Goal: Task Accomplishment & Management: Complete application form

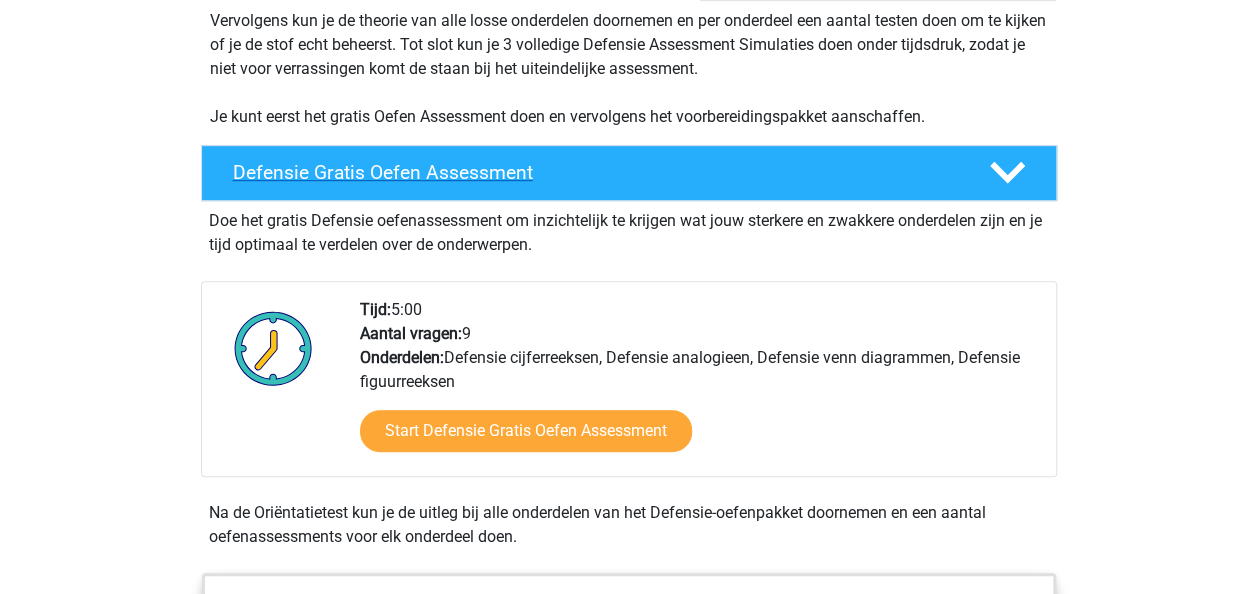
scroll to position [427, 0]
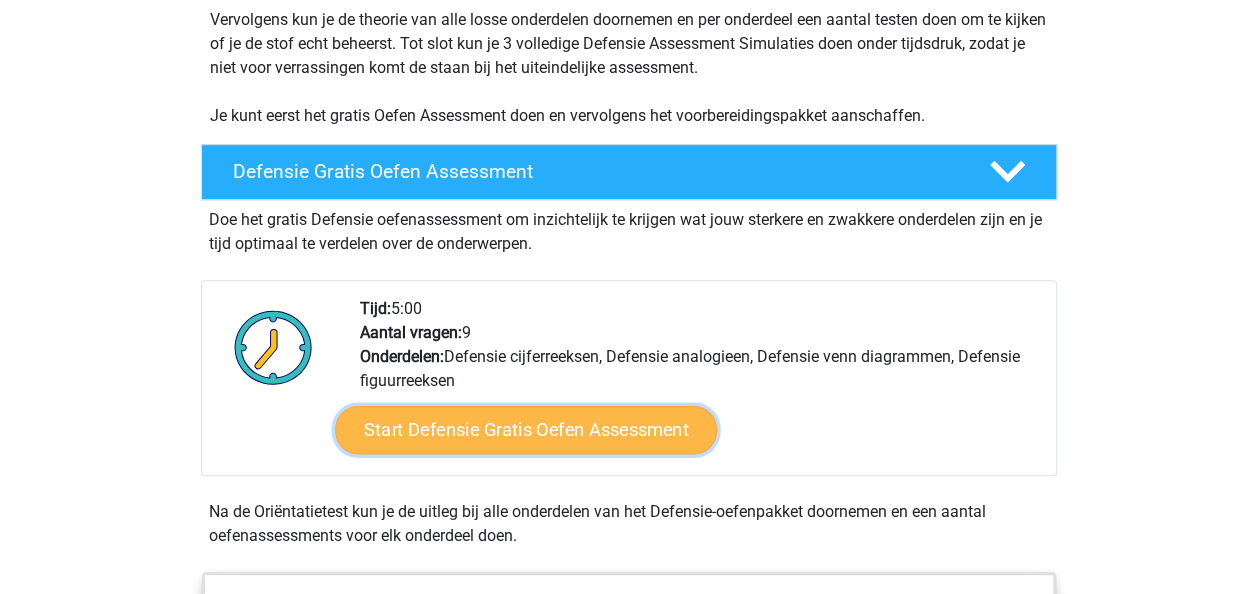
click at [464, 426] on link "Start Defensie Gratis Oefen Assessment" at bounding box center [526, 430] width 382 height 48
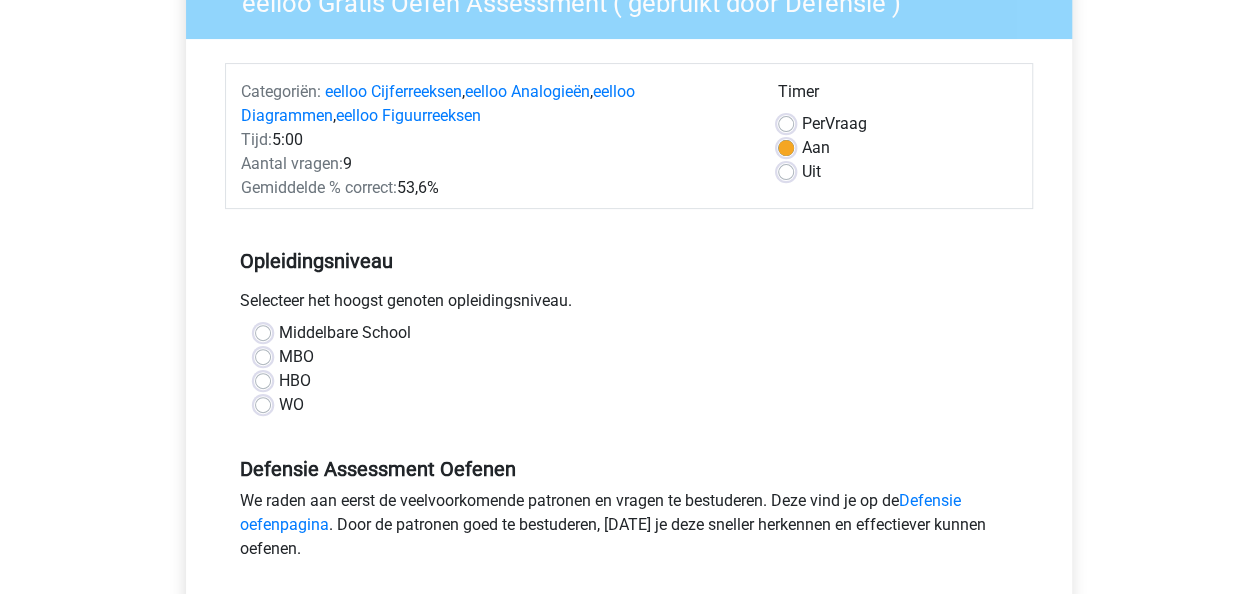
scroll to position [199, 0]
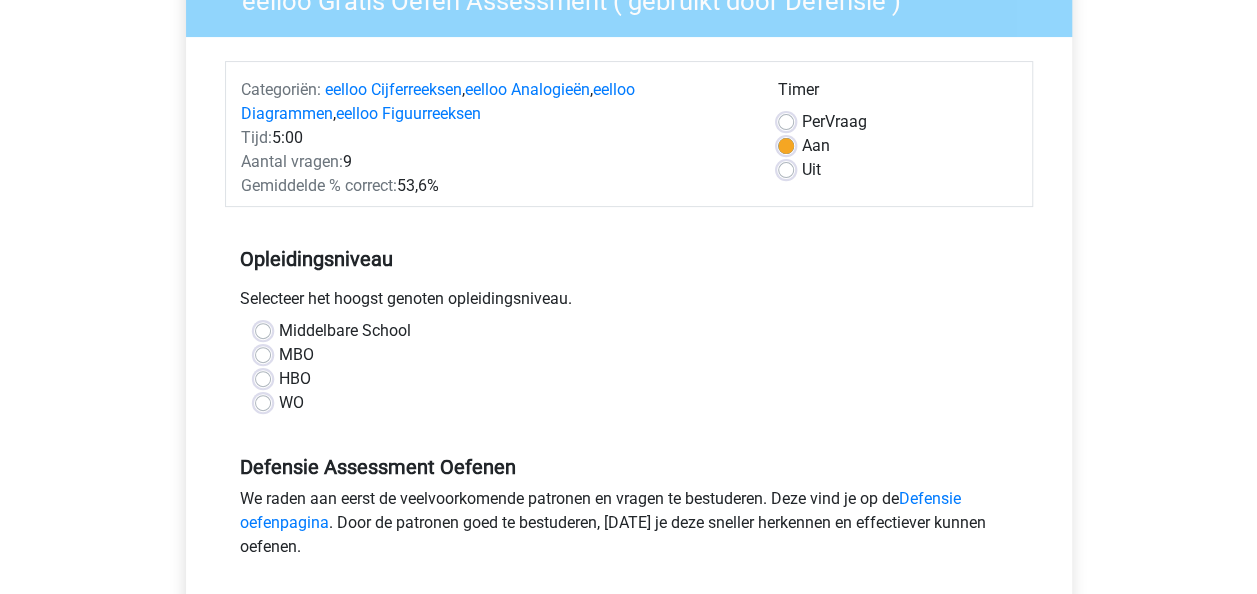
click at [279, 400] on label "WO" at bounding box center [291, 403] width 25 height 24
click at [260, 400] on input "WO" at bounding box center [263, 401] width 16 height 20
radio input "true"
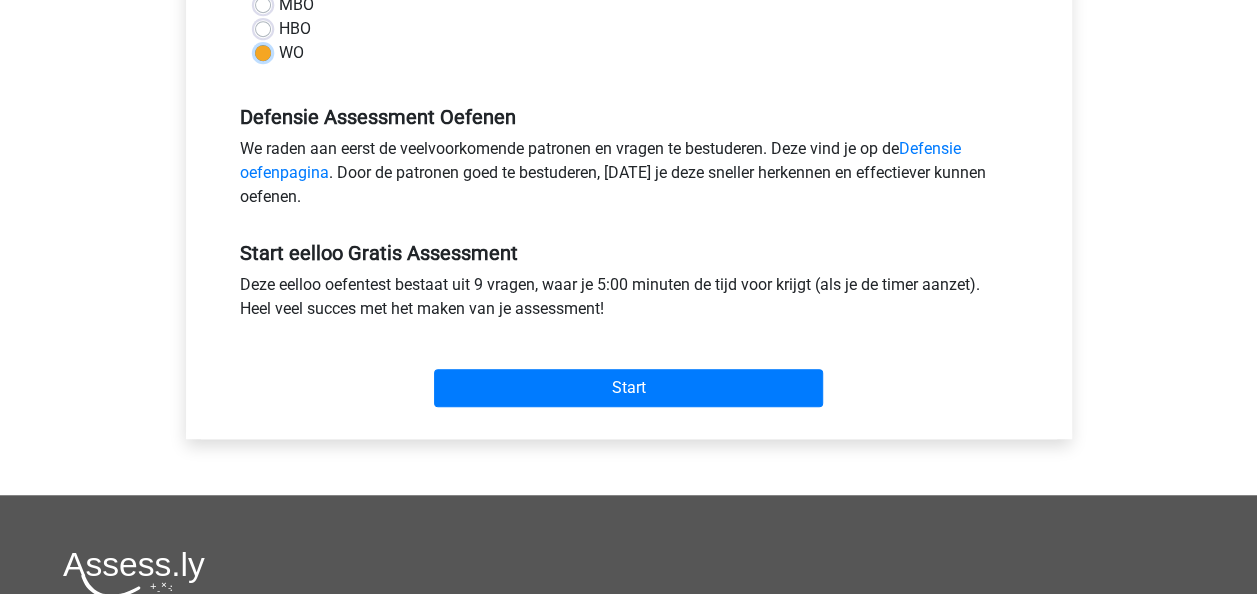
scroll to position [554, 0]
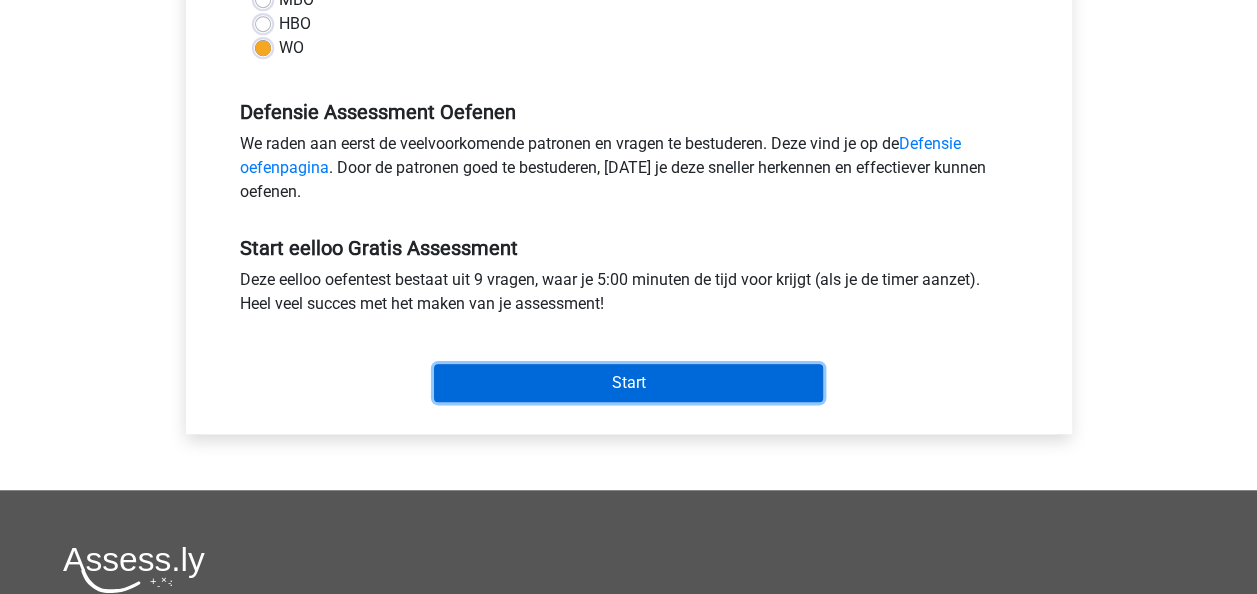
click at [474, 370] on input "Start" at bounding box center [628, 383] width 389 height 38
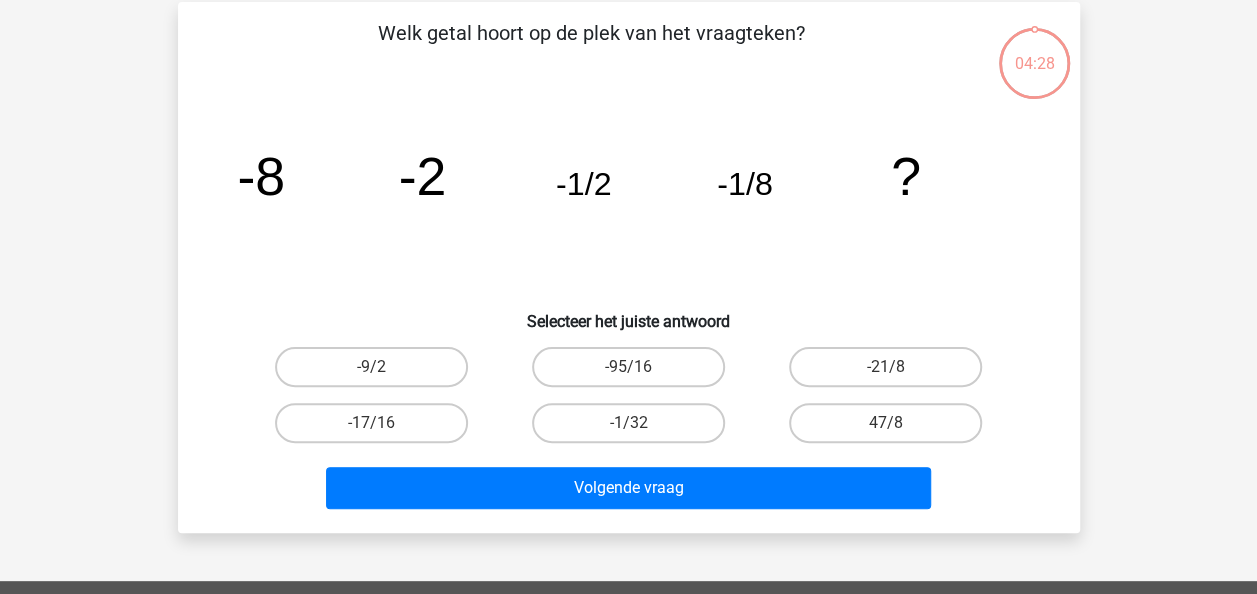
scroll to position [89, 0]
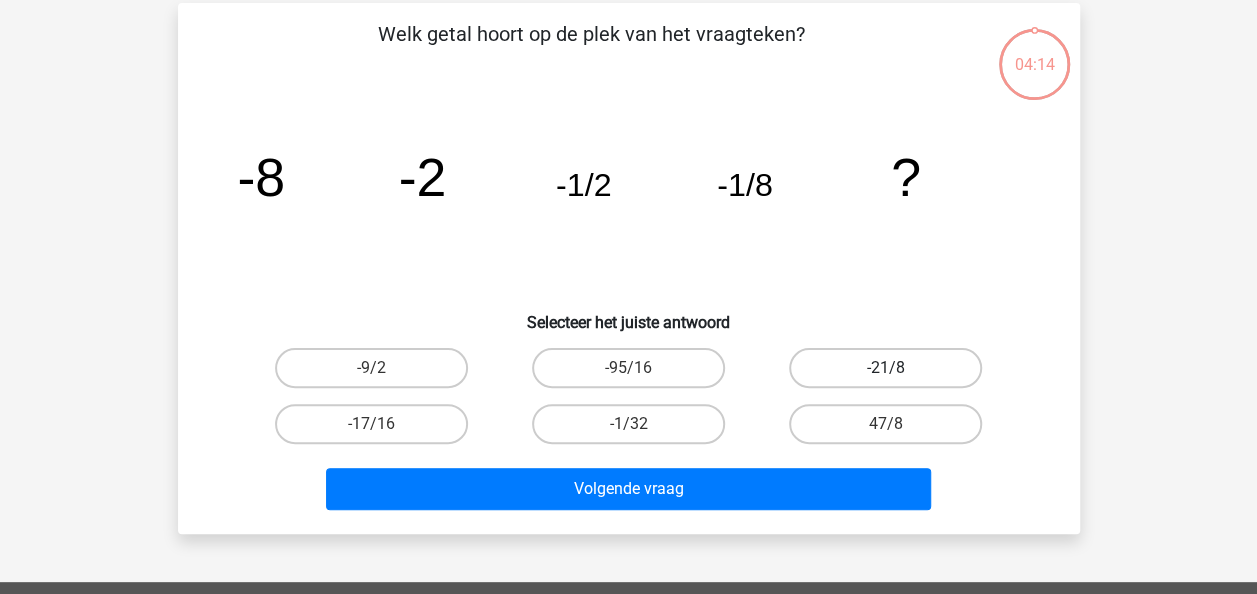
click at [858, 378] on label "-21/8" at bounding box center [885, 368] width 193 height 40
click at [886, 378] on input "-21/8" at bounding box center [892, 374] width 13 height 13
radio input "true"
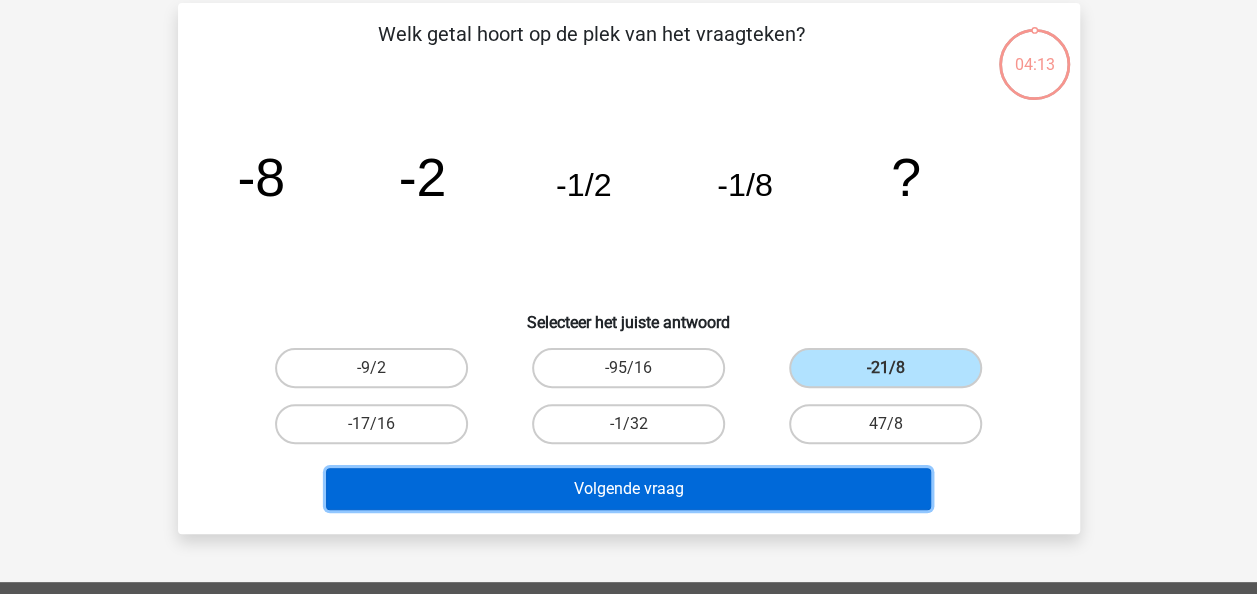
click at [708, 488] on button "Volgende vraag" at bounding box center [628, 489] width 605 height 42
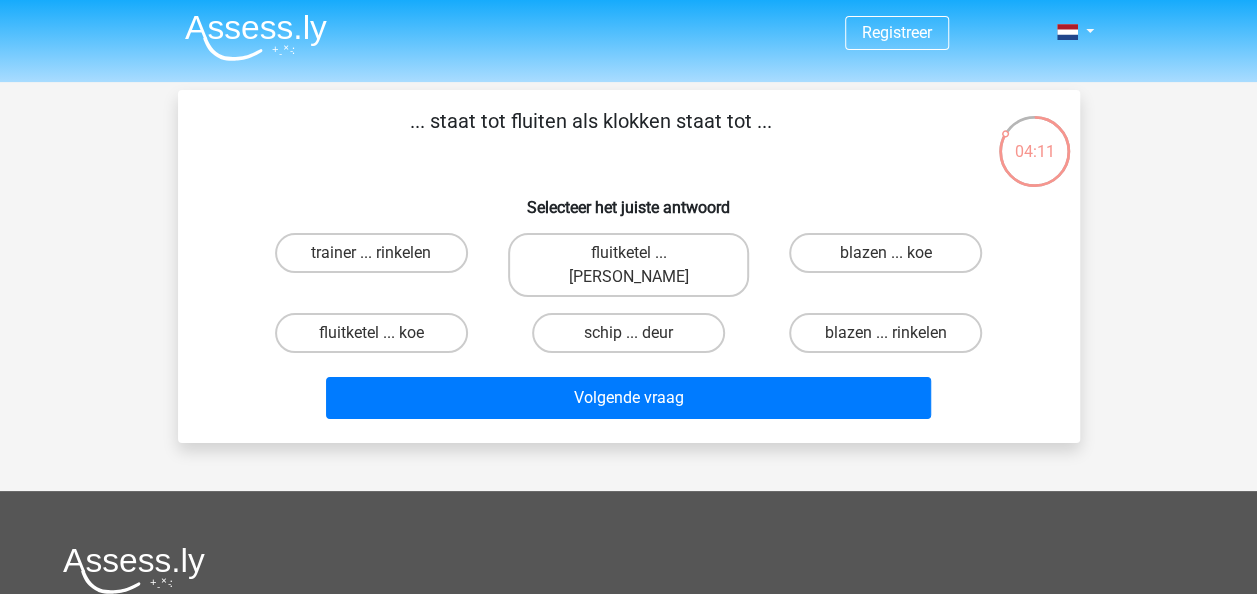
scroll to position [0, 0]
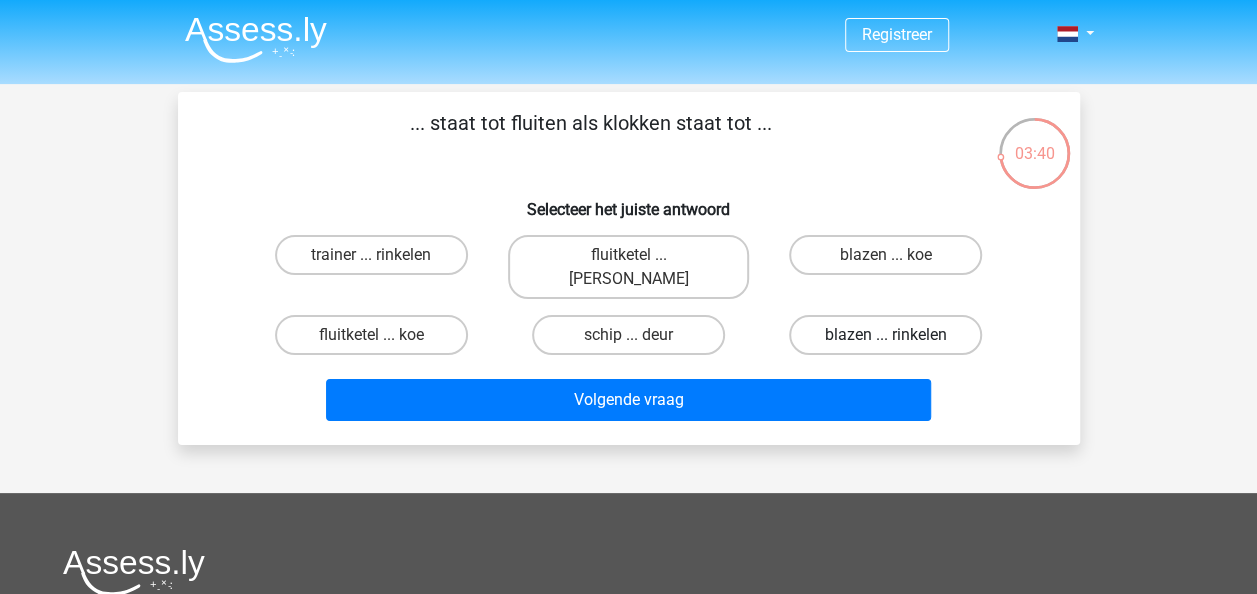
click at [836, 315] on label "blazen ... rinkelen" at bounding box center [885, 335] width 193 height 40
click at [886, 335] on input "blazen ... rinkelen" at bounding box center [892, 341] width 13 height 13
radio input "true"
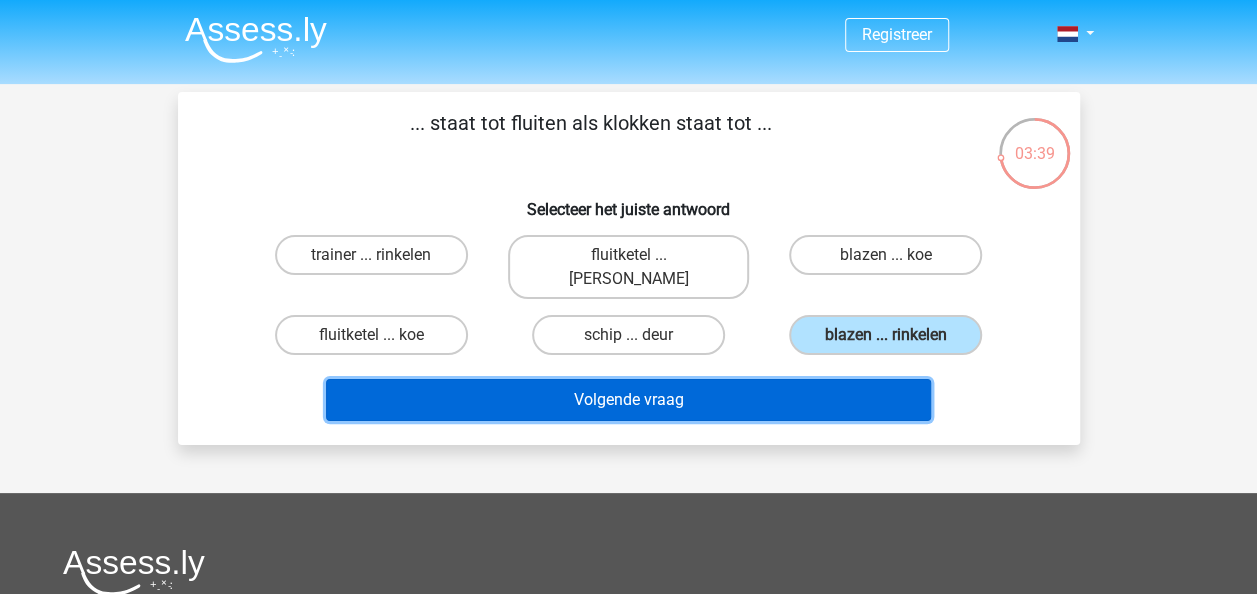
click at [739, 383] on button "Volgende vraag" at bounding box center [628, 400] width 605 height 42
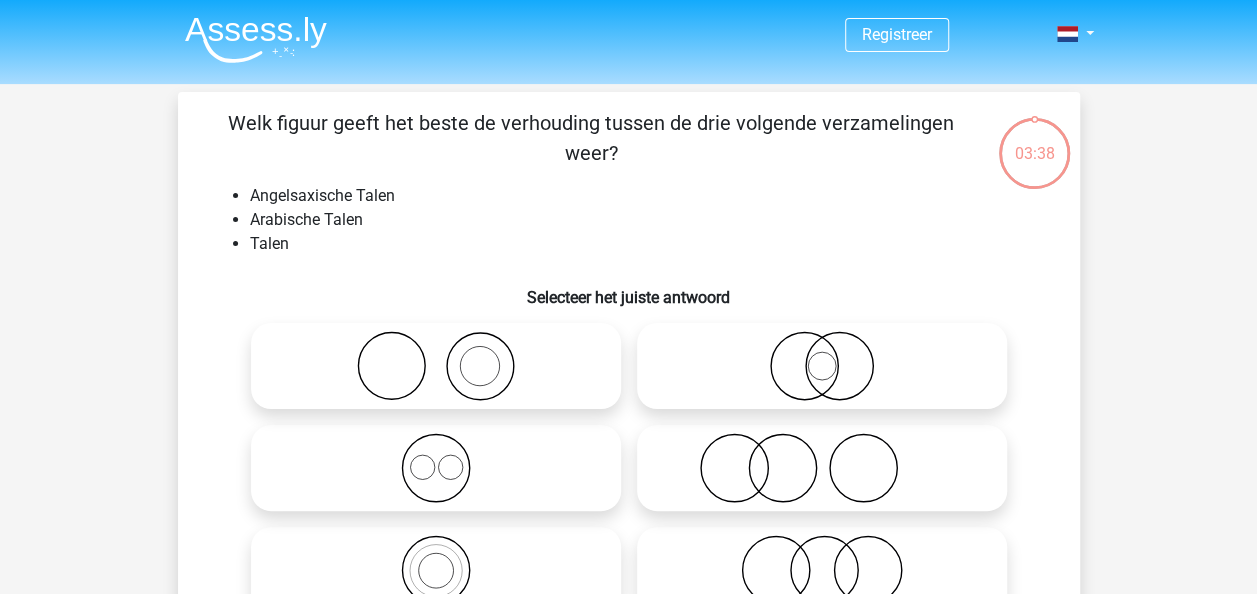
scroll to position [92, 0]
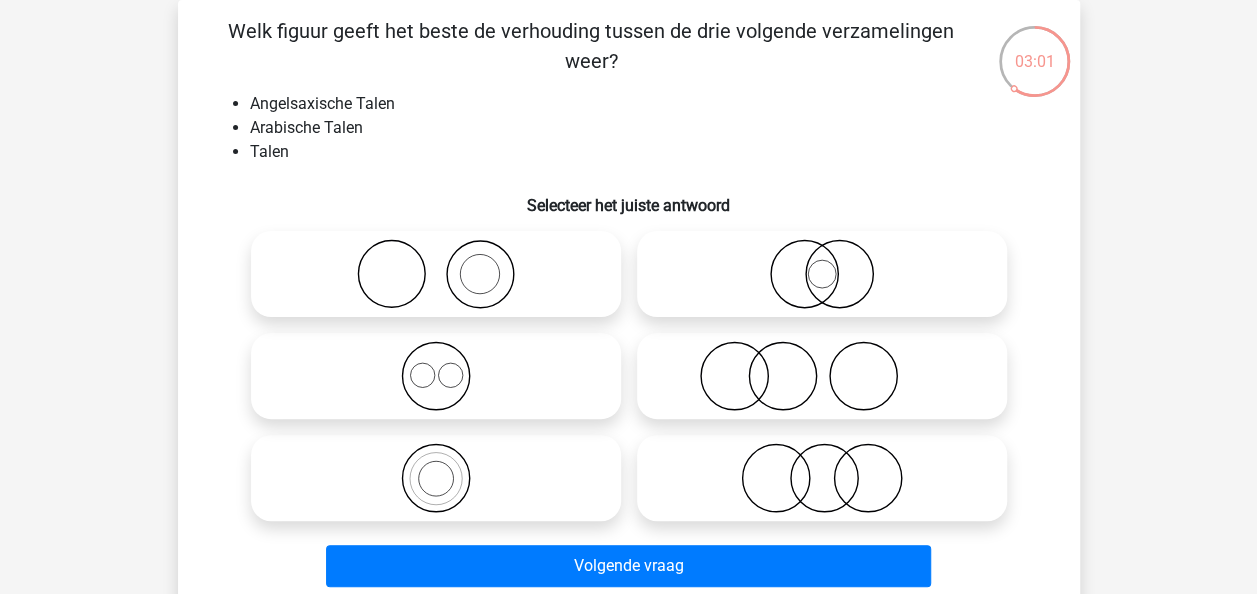
click at [826, 498] on icon at bounding box center [822, 478] width 354 height 70
click at [826, 468] on input "radio" at bounding box center [828, 461] width 13 height 13
radio input "true"
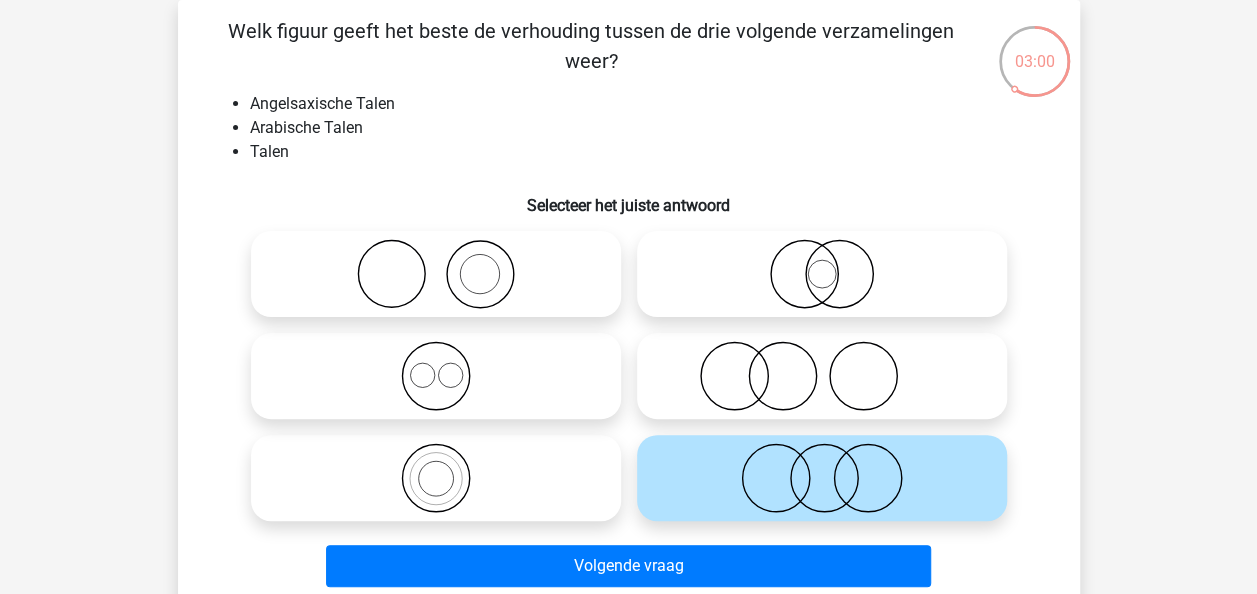
click at [563, 374] on icon at bounding box center [436, 376] width 354 height 70
click at [449, 366] on input "radio" at bounding box center [442, 359] width 13 height 13
radio input "true"
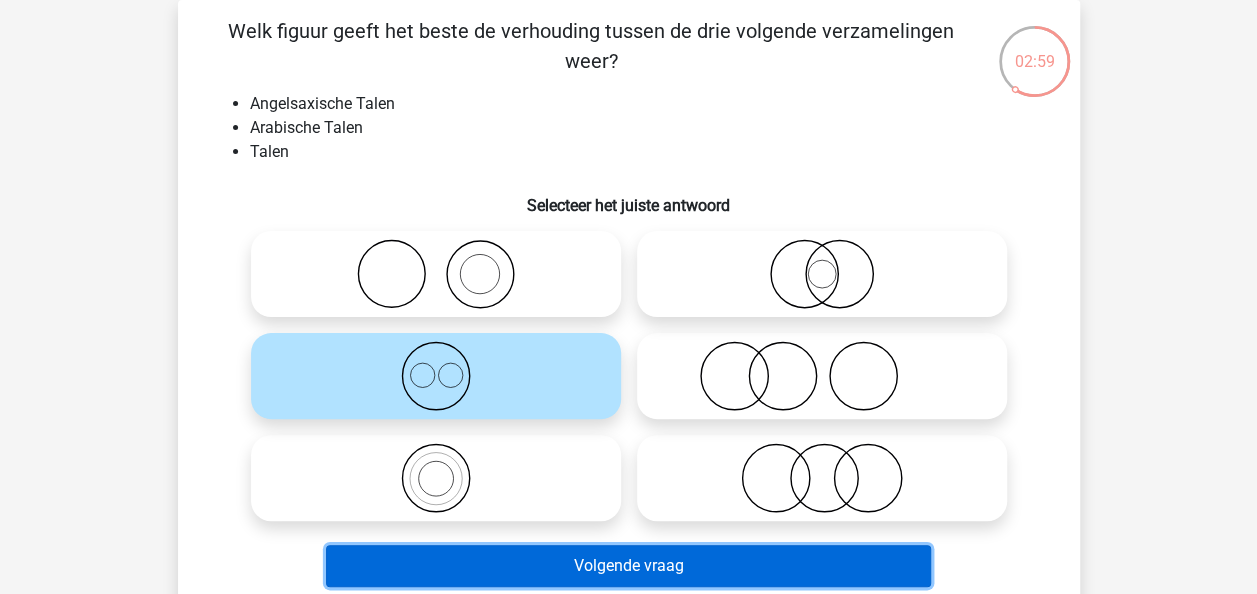
click at [534, 564] on button "Volgende vraag" at bounding box center [628, 566] width 605 height 42
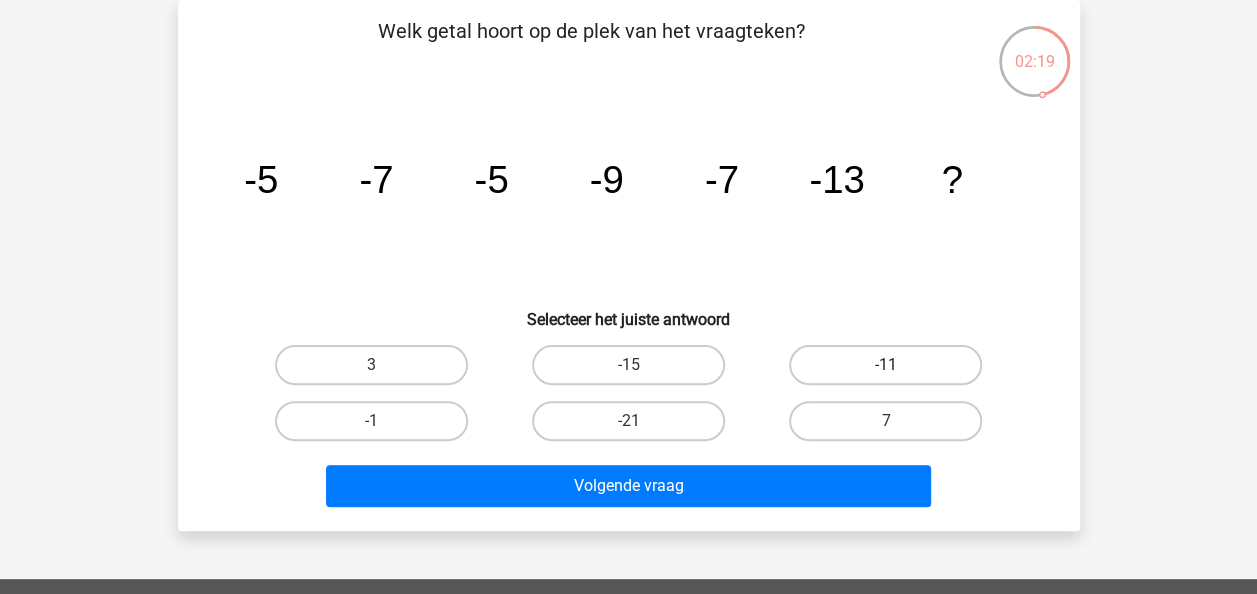
click at [836, 366] on label "-11" at bounding box center [885, 365] width 193 height 40
click at [886, 366] on input "-11" at bounding box center [892, 371] width 13 height 13
radio input "true"
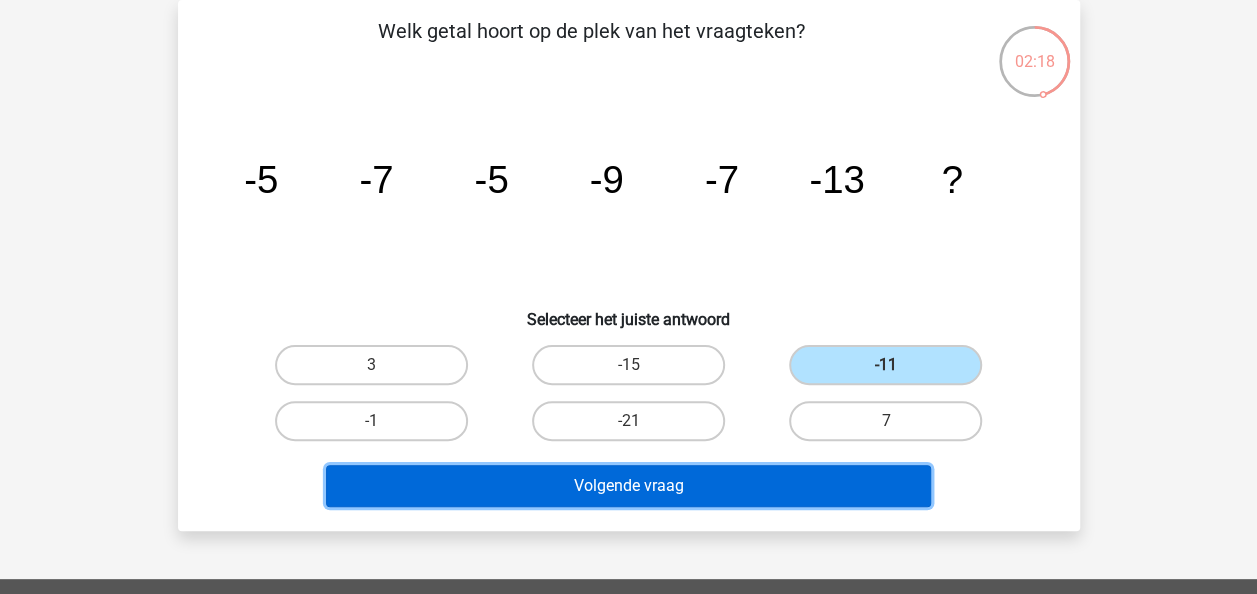
click at [701, 503] on button "Volgende vraag" at bounding box center [628, 486] width 605 height 42
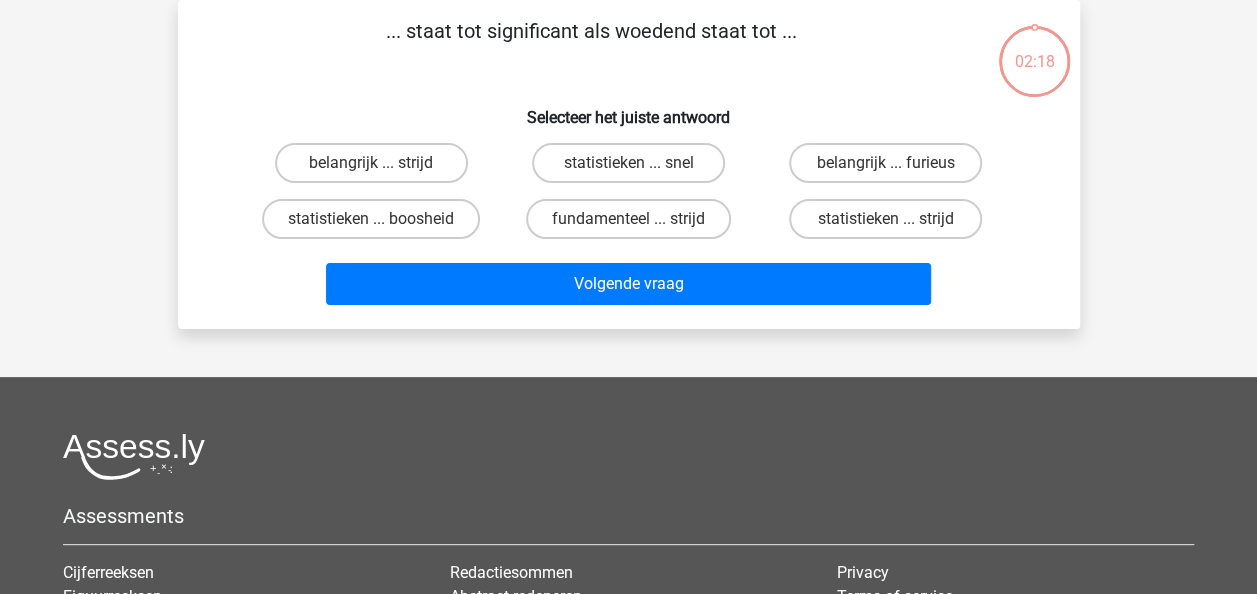
scroll to position [0, 0]
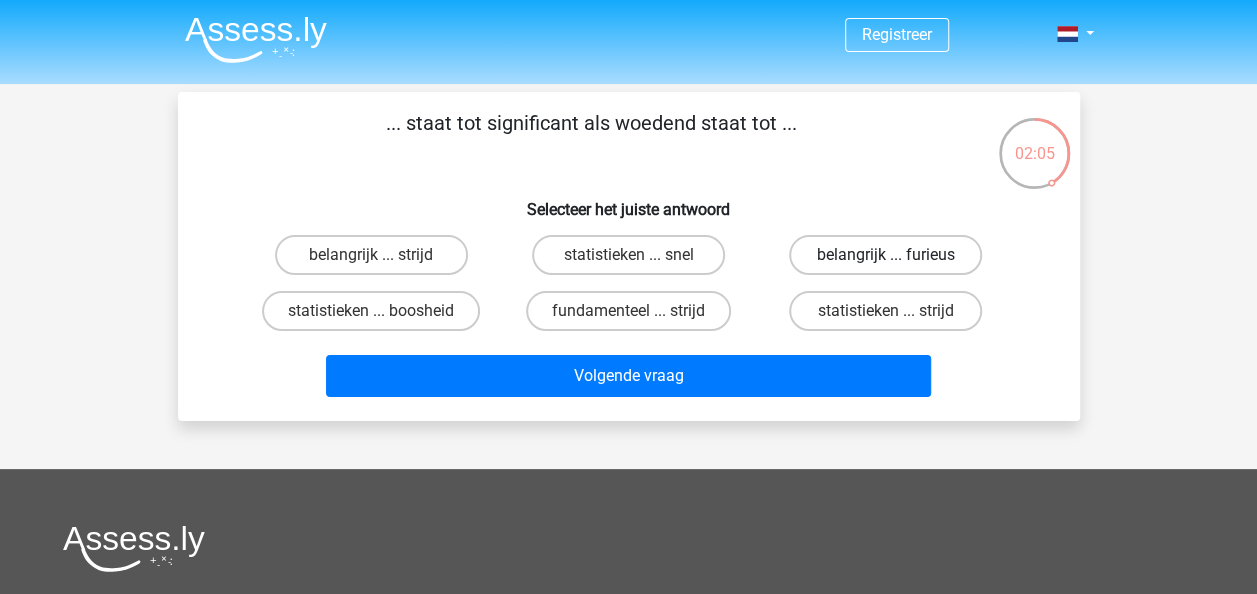
click at [855, 255] on label "belangrijk ... furieus" at bounding box center [885, 255] width 193 height 40
click at [886, 255] on input "belangrijk ... furieus" at bounding box center [892, 261] width 13 height 13
radio input "true"
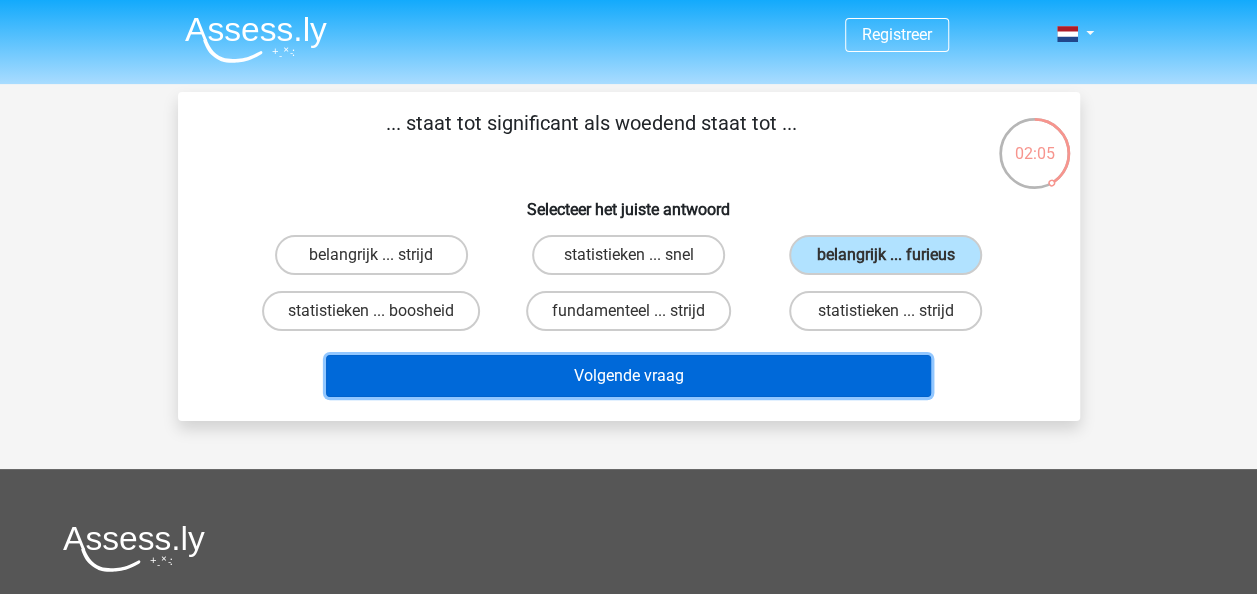
click at [708, 360] on button "Volgende vraag" at bounding box center [628, 376] width 605 height 42
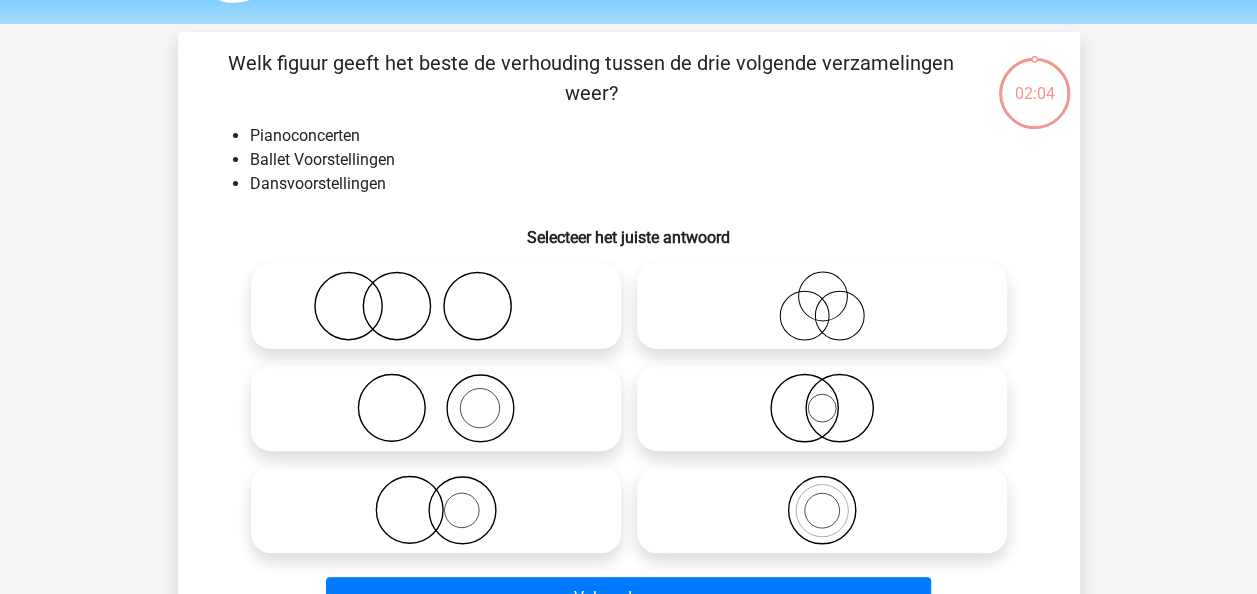
scroll to position [92, 0]
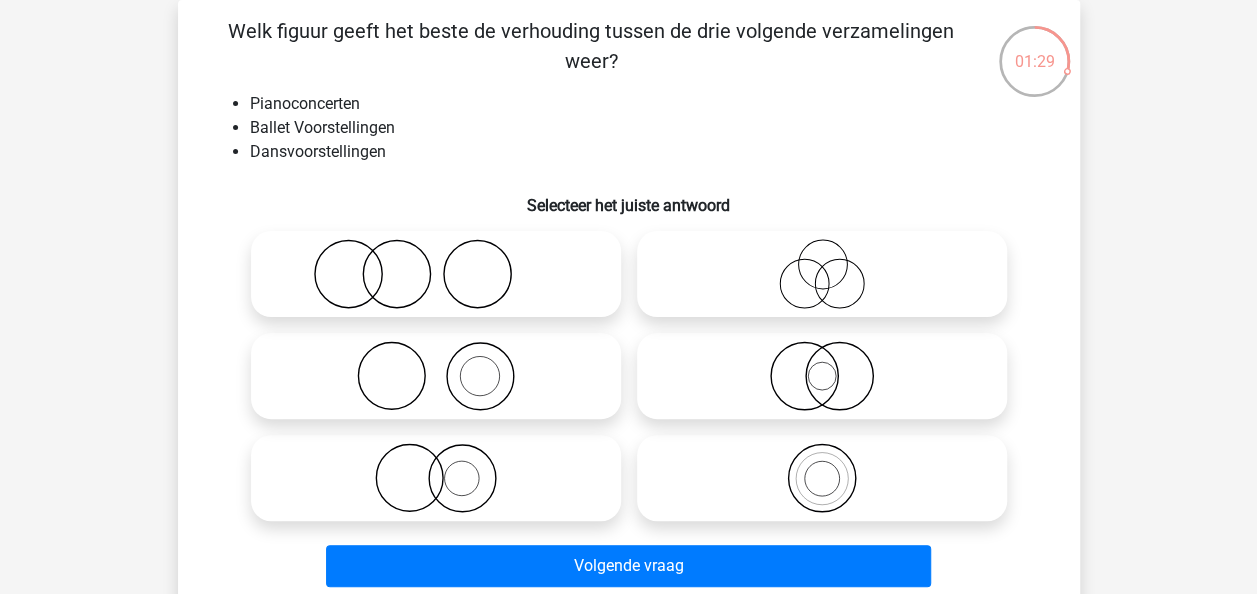
click at [474, 374] on icon at bounding box center [436, 376] width 354 height 70
click at [449, 366] on input "radio" at bounding box center [442, 359] width 13 height 13
radio input "true"
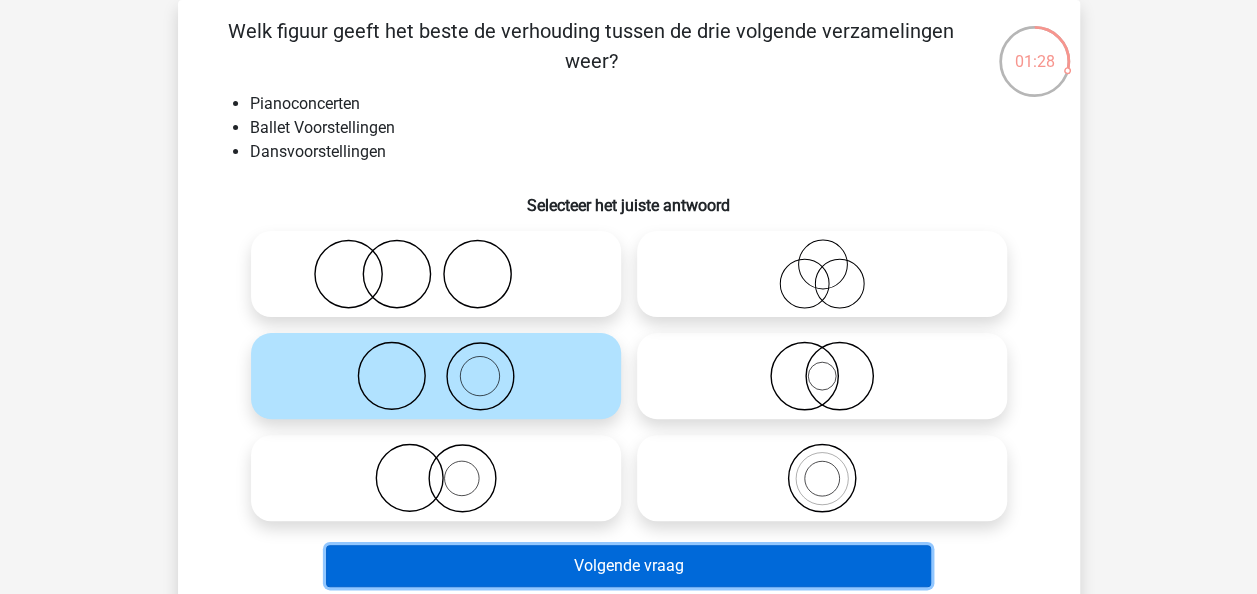
click at [789, 563] on button "Volgende vraag" at bounding box center [628, 566] width 605 height 42
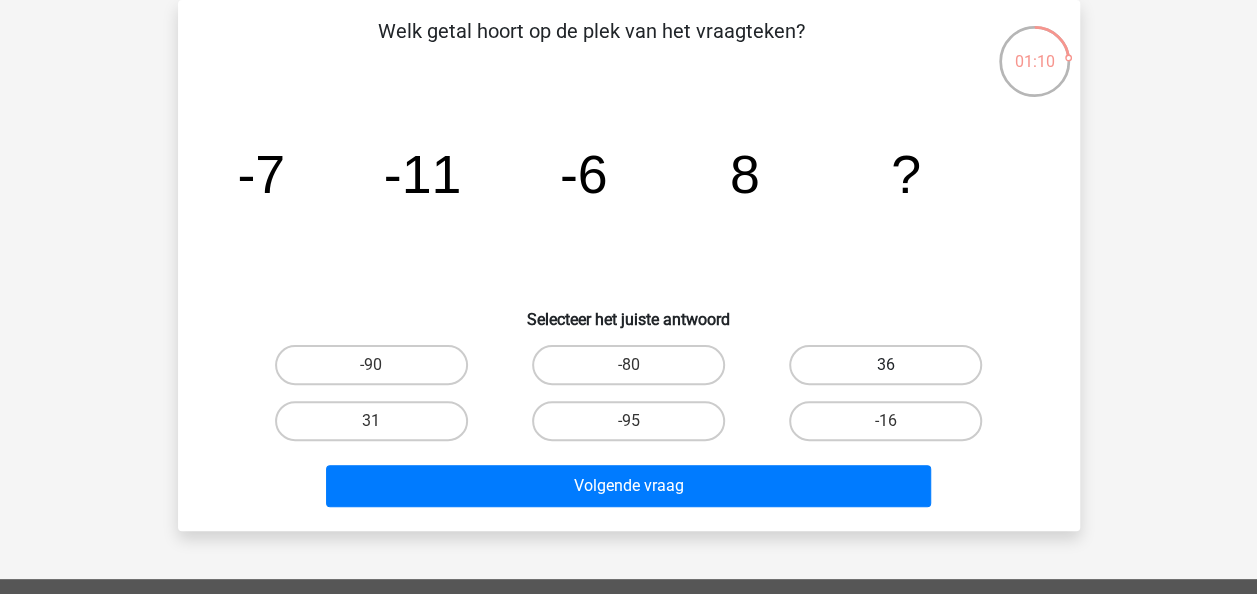
click at [861, 360] on label "36" at bounding box center [885, 365] width 193 height 40
click at [886, 365] on input "36" at bounding box center [892, 371] width 13 height 13
radio input "true"
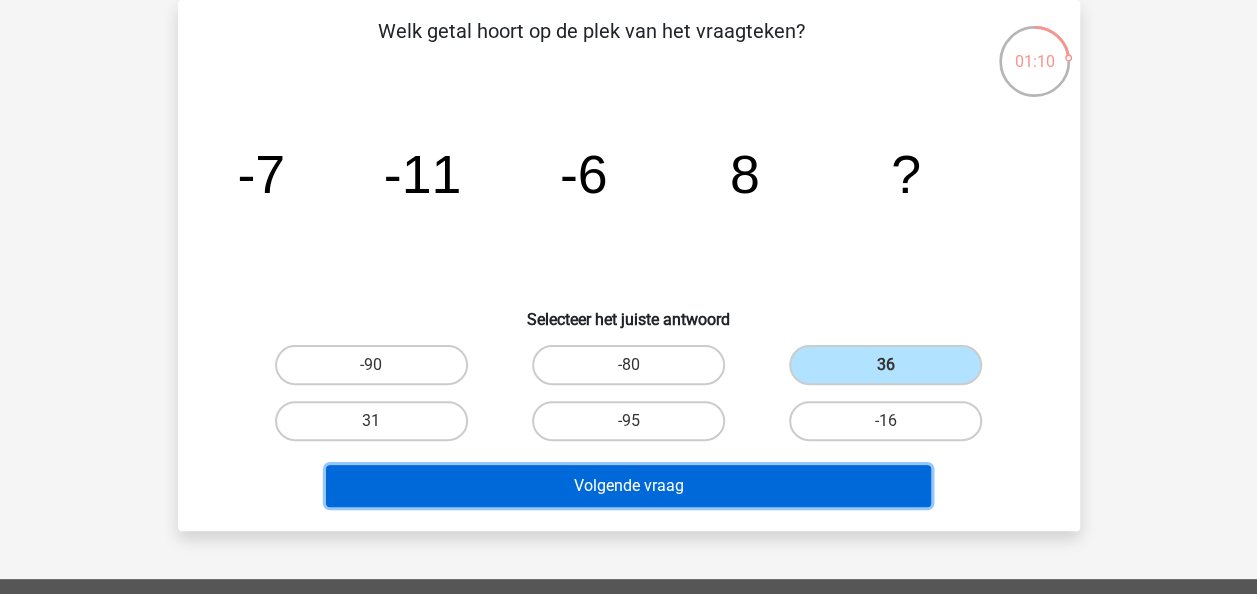
click at [796, 468] on button "Volgende vraag" at bounding box center [628, 486] width 605 height 42
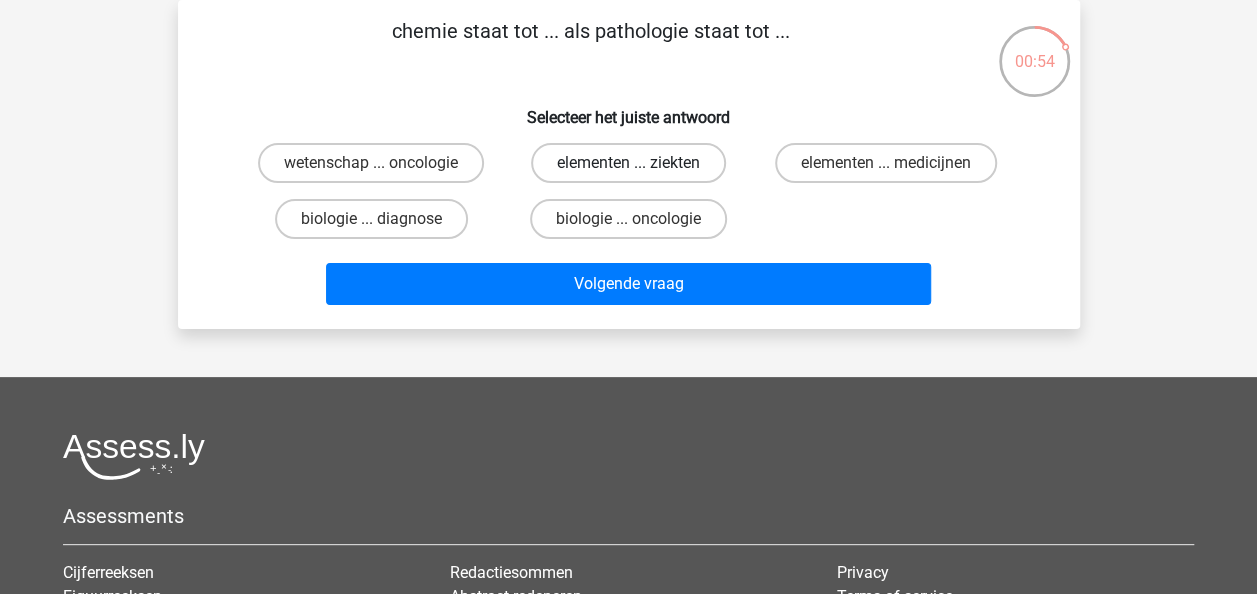
click at [649, 172] on label "elementen ... ziekten" at bounding box center [628, 163] width 195 height 40
click at [641, 172] on input "elementen ... ziekten" at bounding box center [634, 169] width 13 height 13
radio input "true"
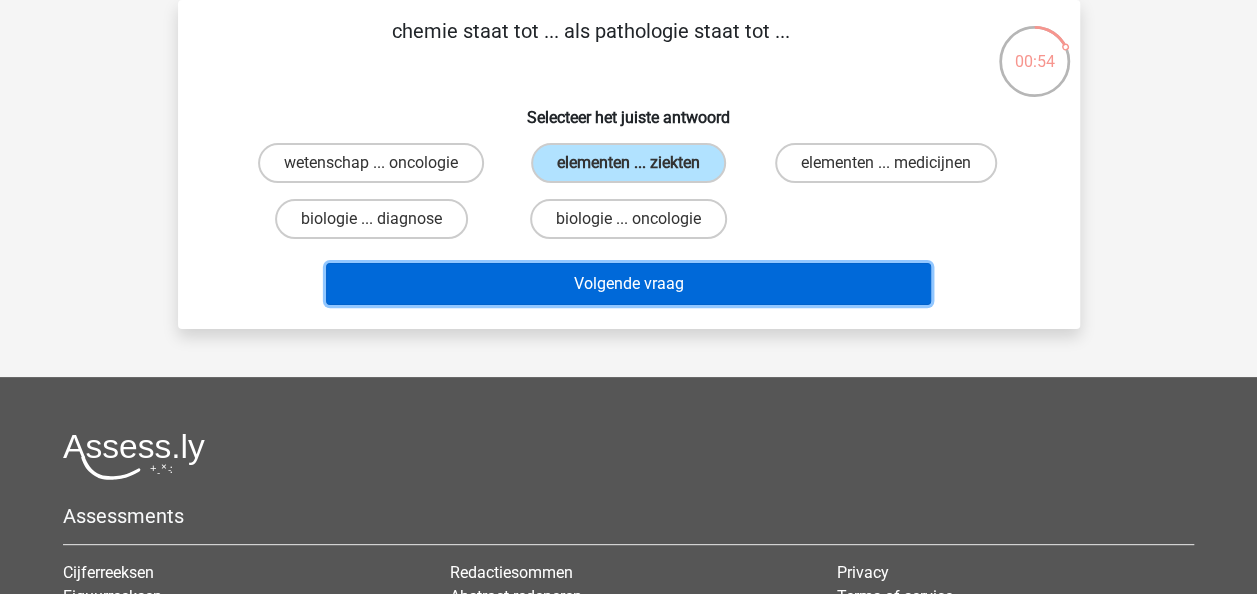
click at [647, 278] on button "Volgende vraag" at bounding box center [628, 284] width 605 height 42
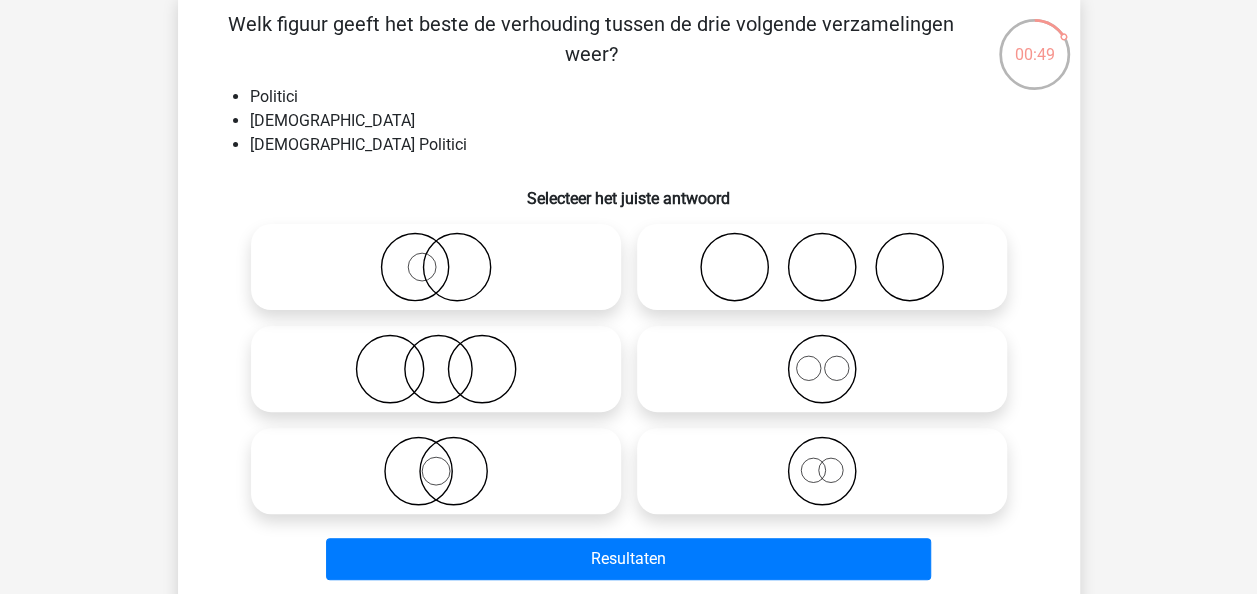
scroll to position [107, 0]
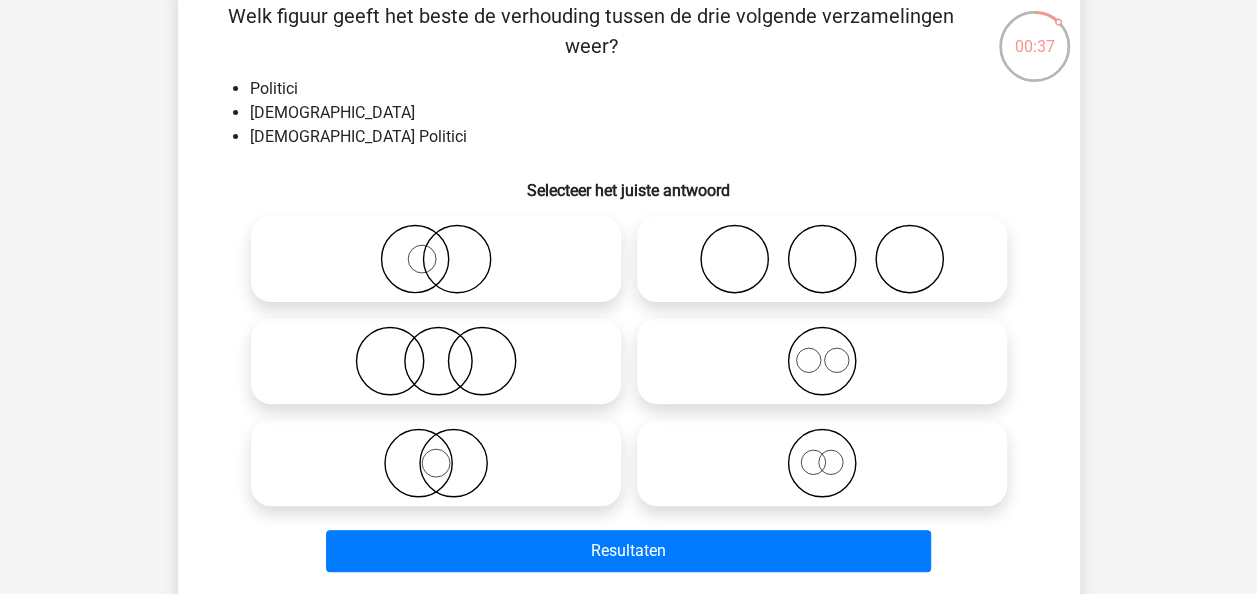
click at [566, 270] on icon at bounding box center [436, 259] width 354 height 70
click at [449, 249] on input "radio" at bounding box center [442, 242] width 13 height 13
radio input "true"
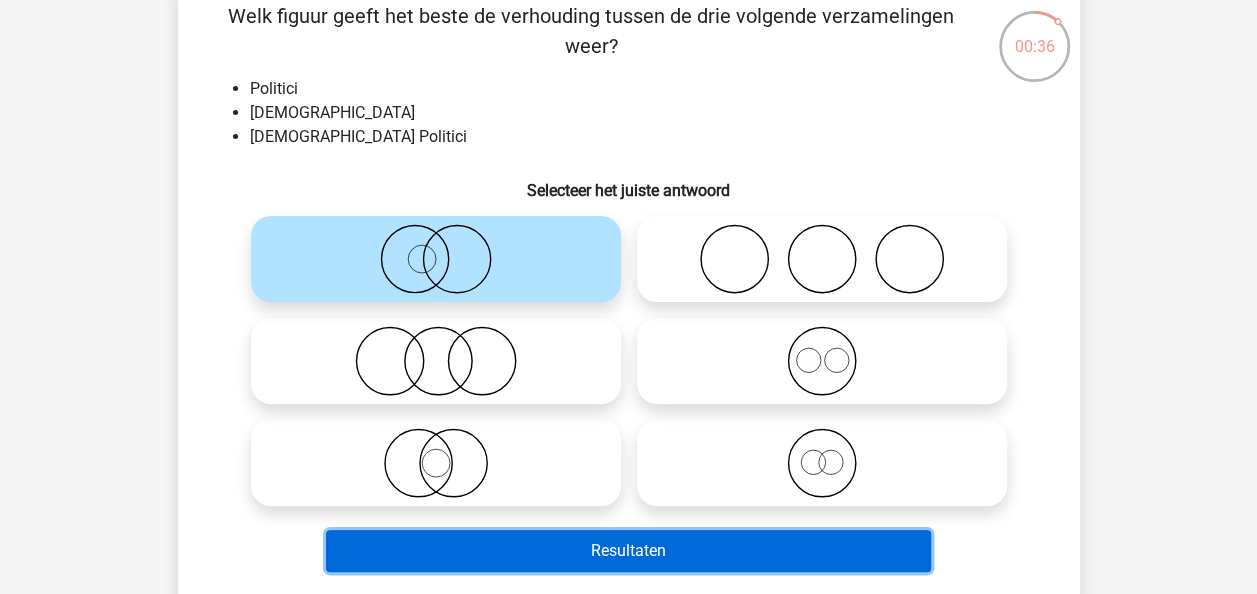
click at [608, 554] on button "Resultaten" at bounding box center [628, 551] width 605 height 42
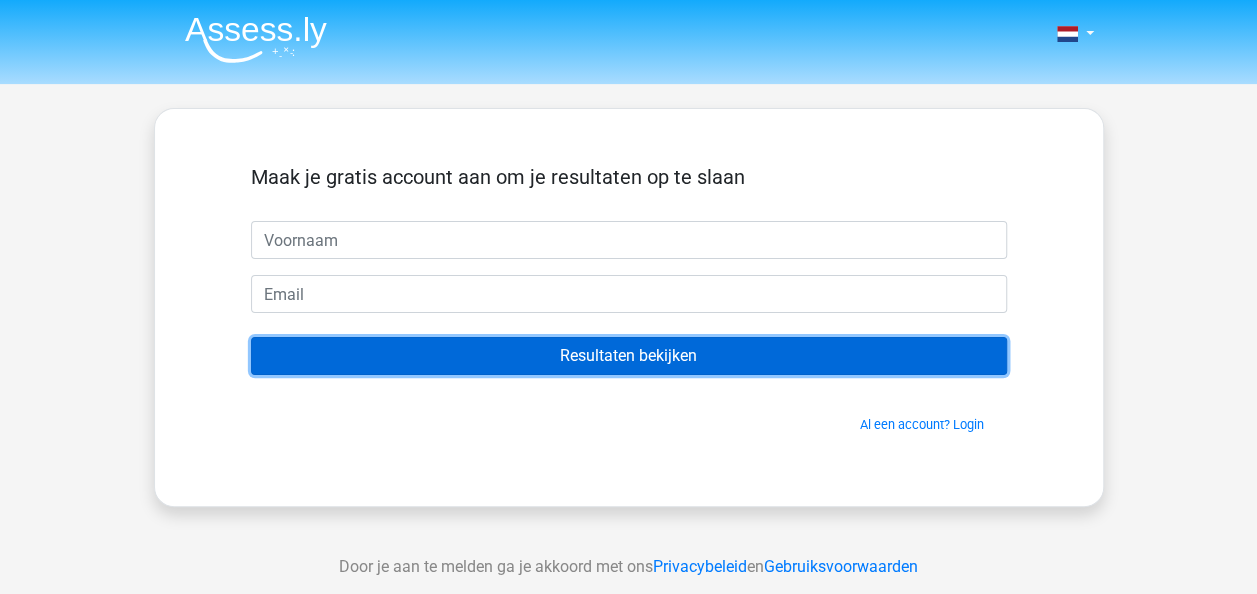
click at [658, 358] on input "Resultaten bekijken" at bounding box center [629, 356] width 756 height 38
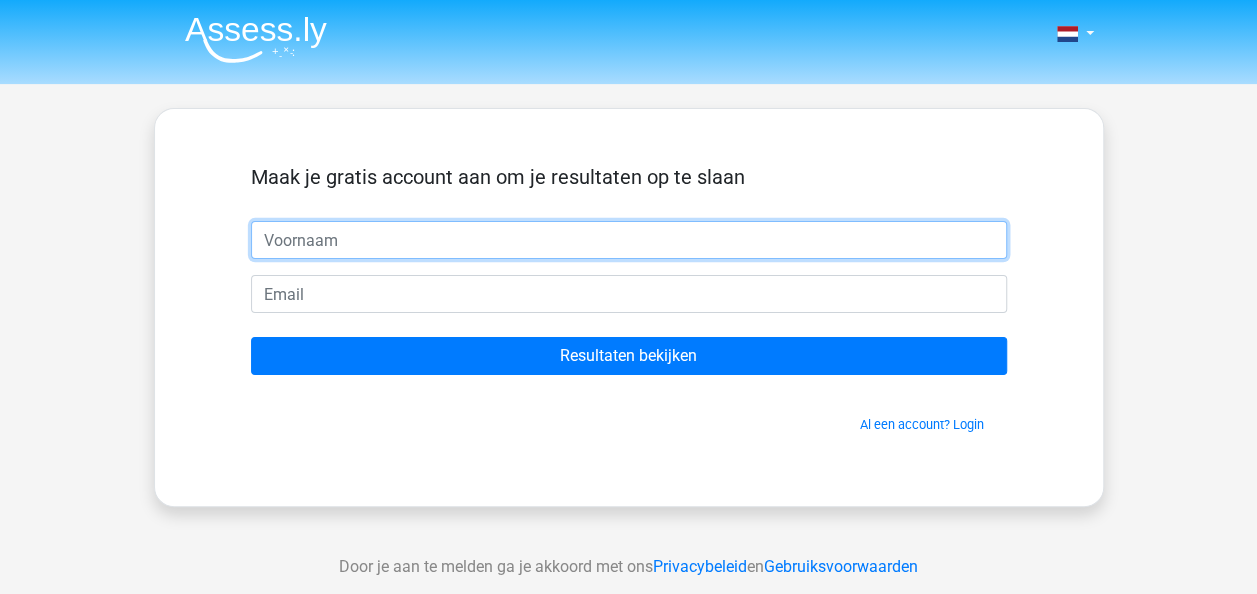
click at [636, 248] on input "text" at bounding box center [629, 240] width 756 height 38
type input "rinus"
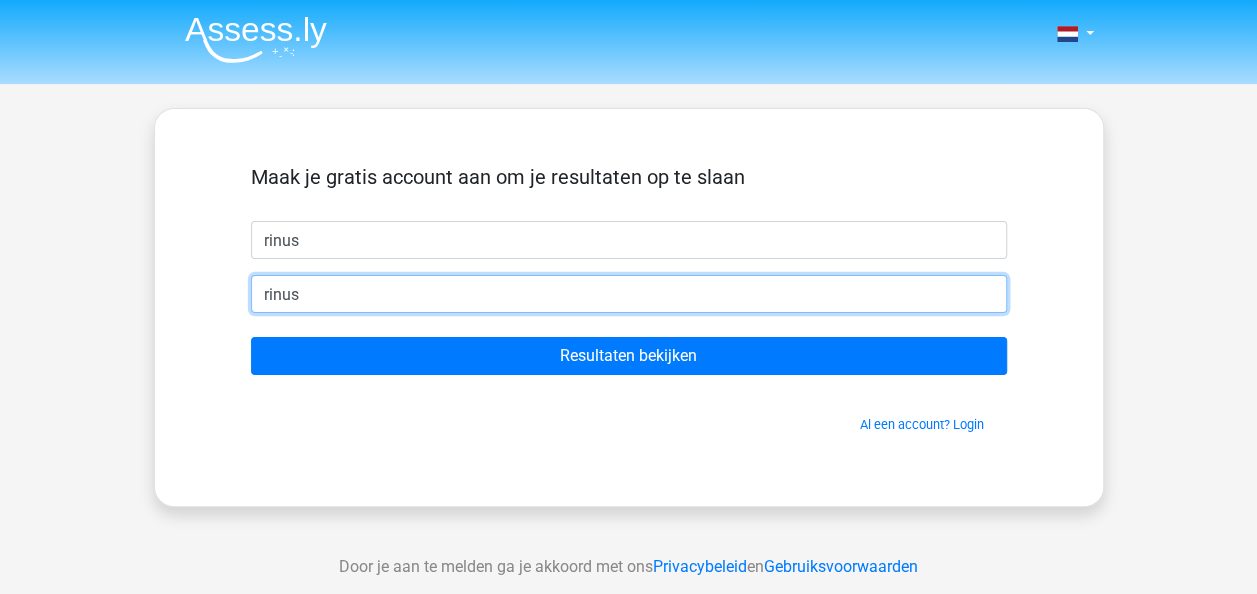
type input "rinus_v@outlook.com"
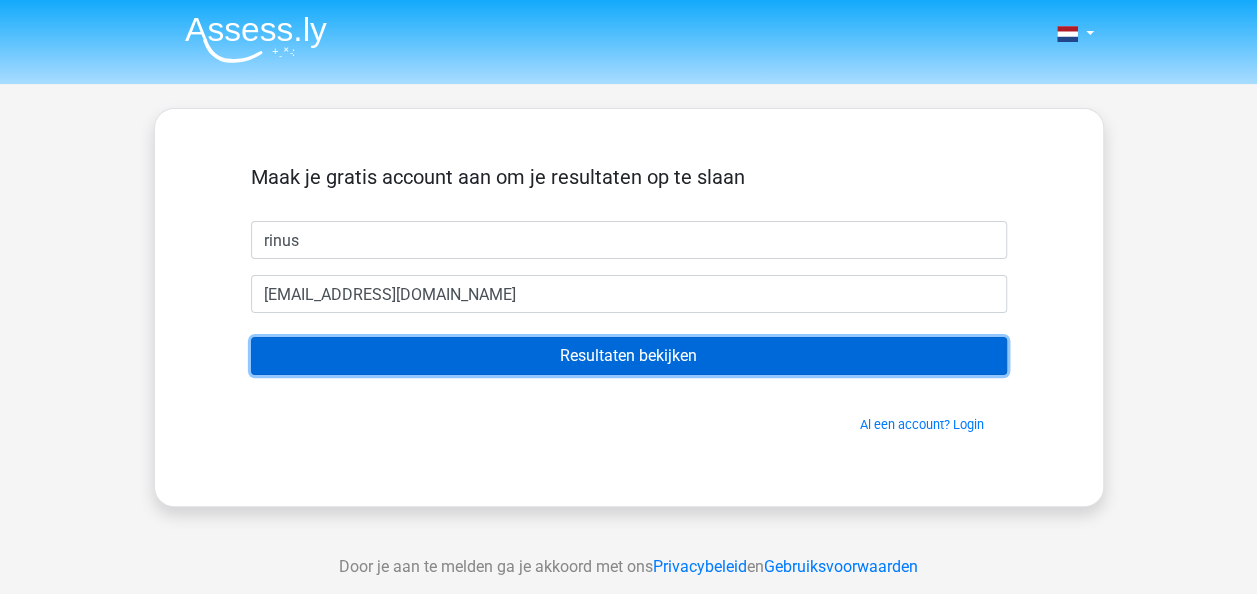
click at [598, 346] on input "Resultaten bekijken" at bounding box center [629, 356] width 756 height 38
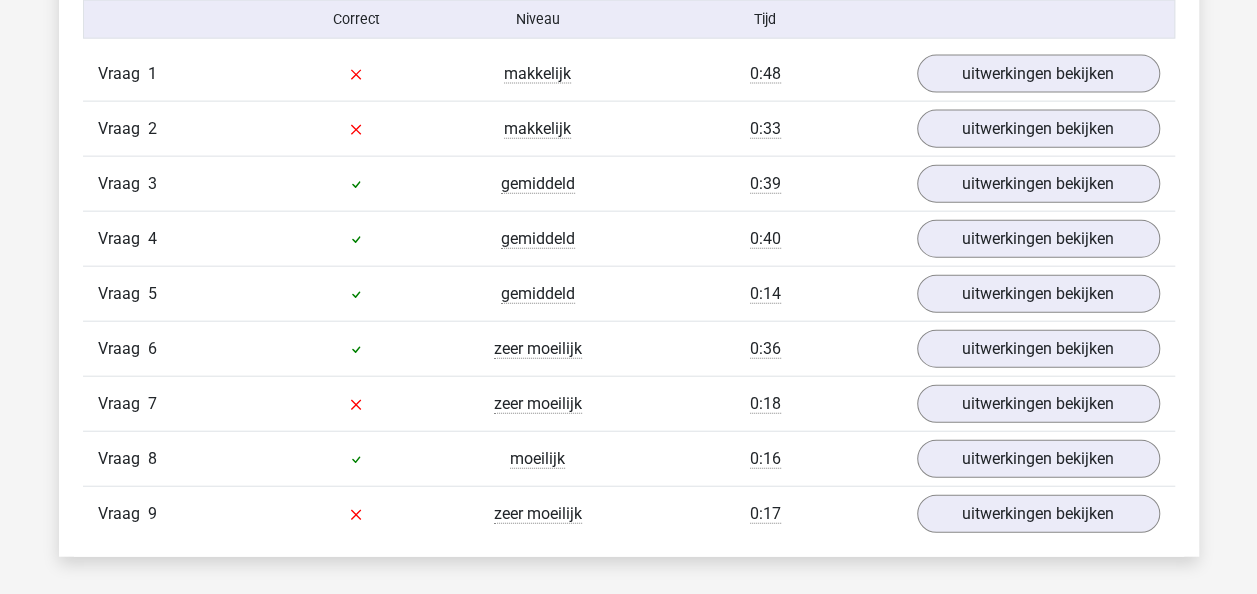
scroll to position [2168, 0]
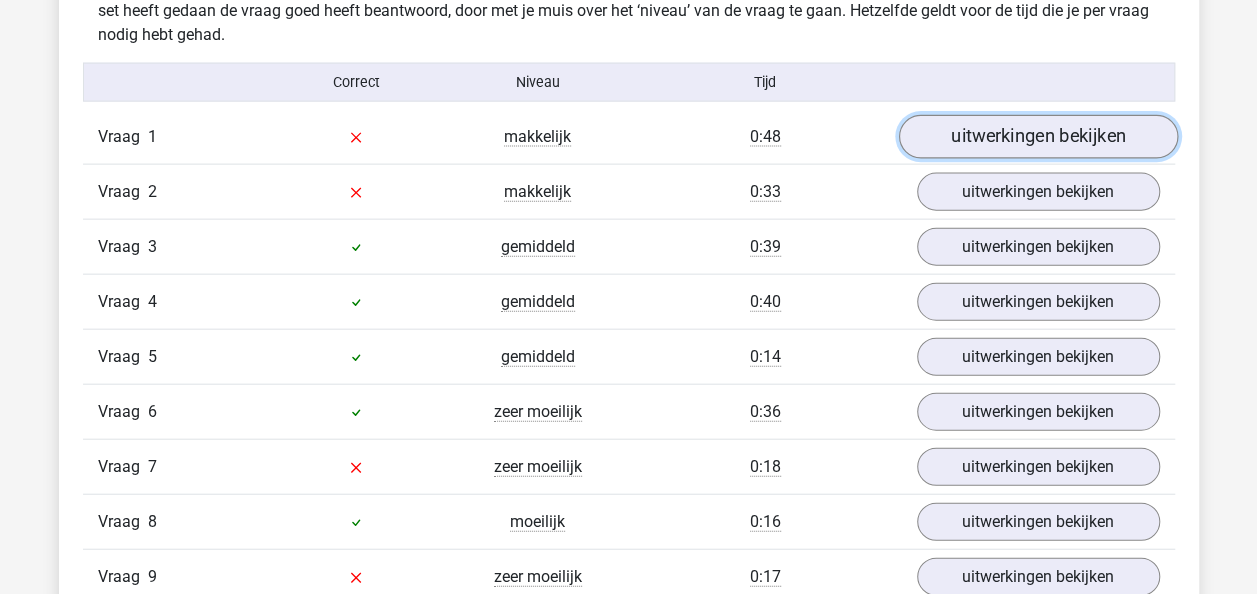
click at [1062, 125] on link "uitwerkingen bekijken" at bounding box center [1037, 137] width 279 height 44
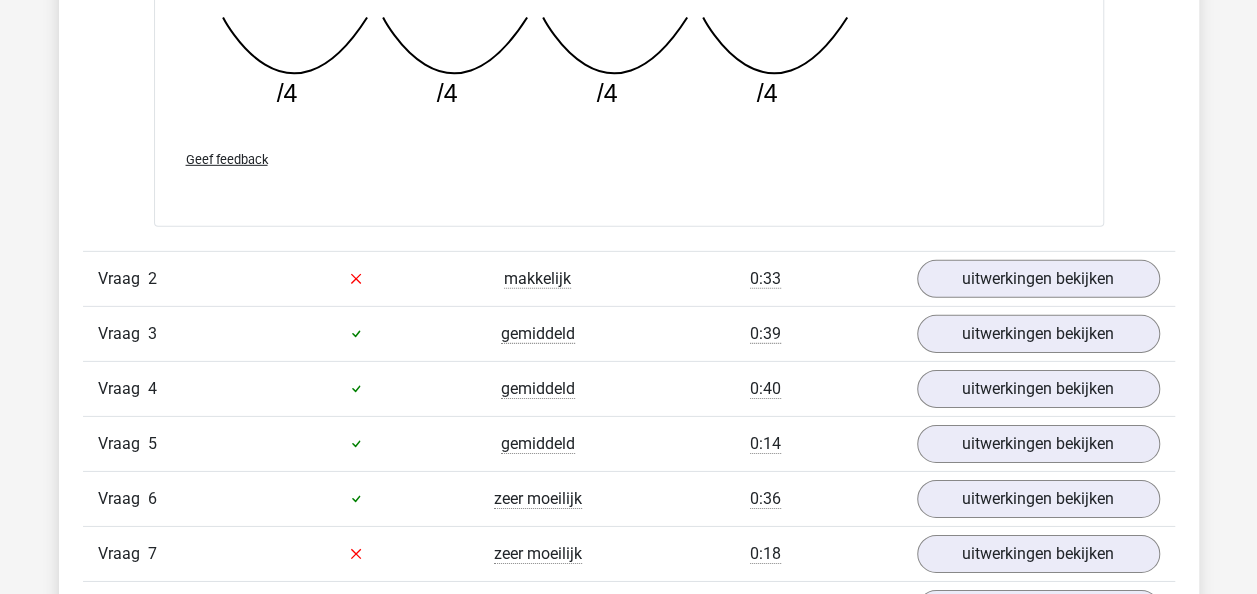
scroll to position [2959, 0]
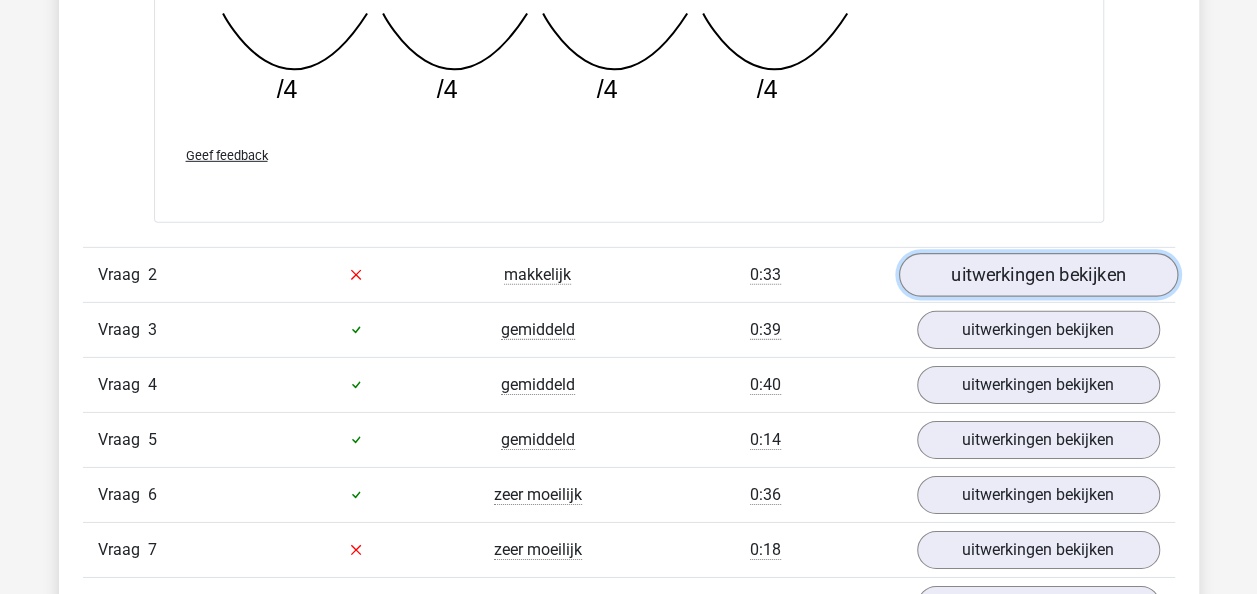
click at [974, 266] on link "uitwerkingen bekijken" at bounding box center [1037, 275] width 279 height 44
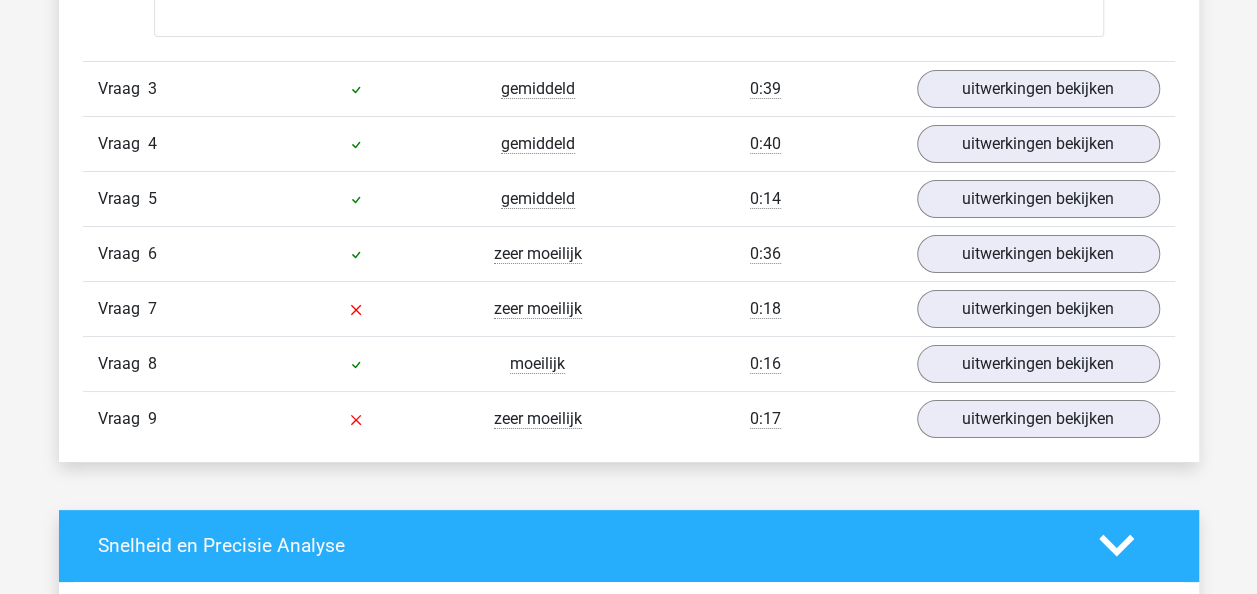
scroll to position [3733, 0]
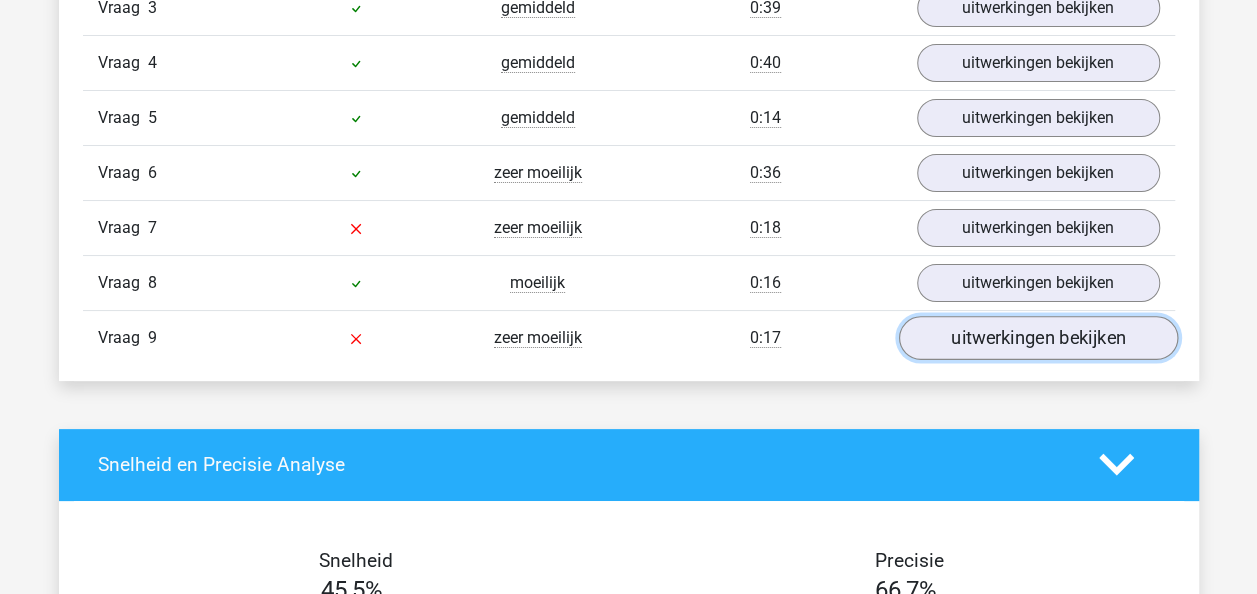
click at [965, 325] on link "uitwerkingen bekijken" at bounding box center [1037, 338] width 279 height 44
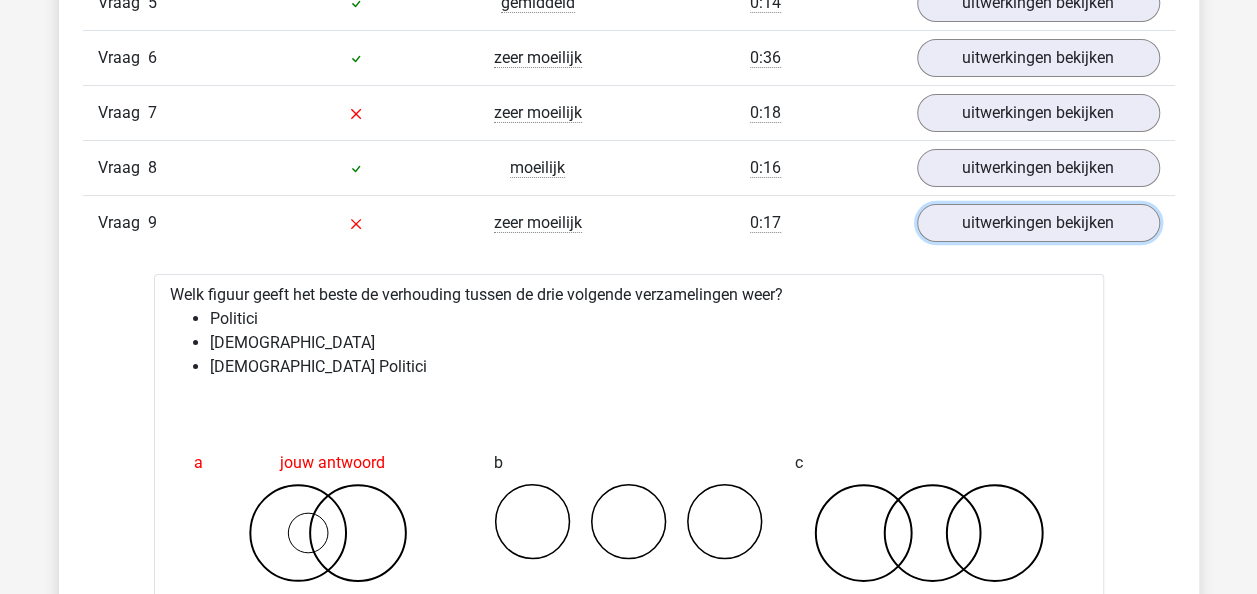
scroll to position [3827, 0]
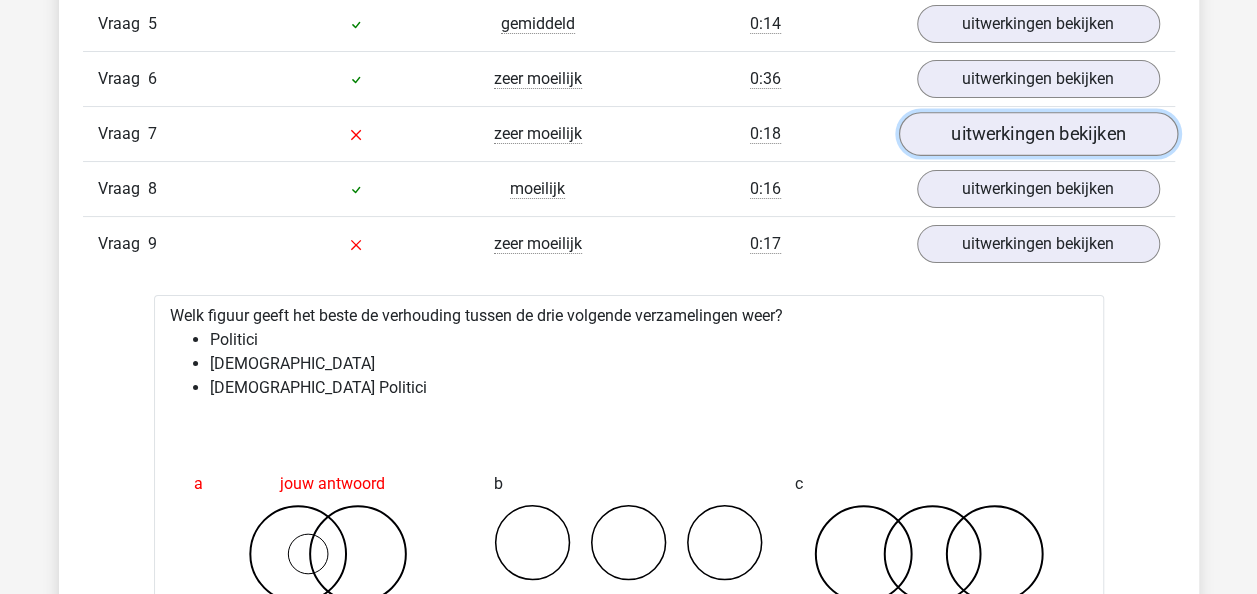
click at [1045, 119] on link "uitwerkingen bekijken" at bounding box center [1037, 134] width 279 height 44
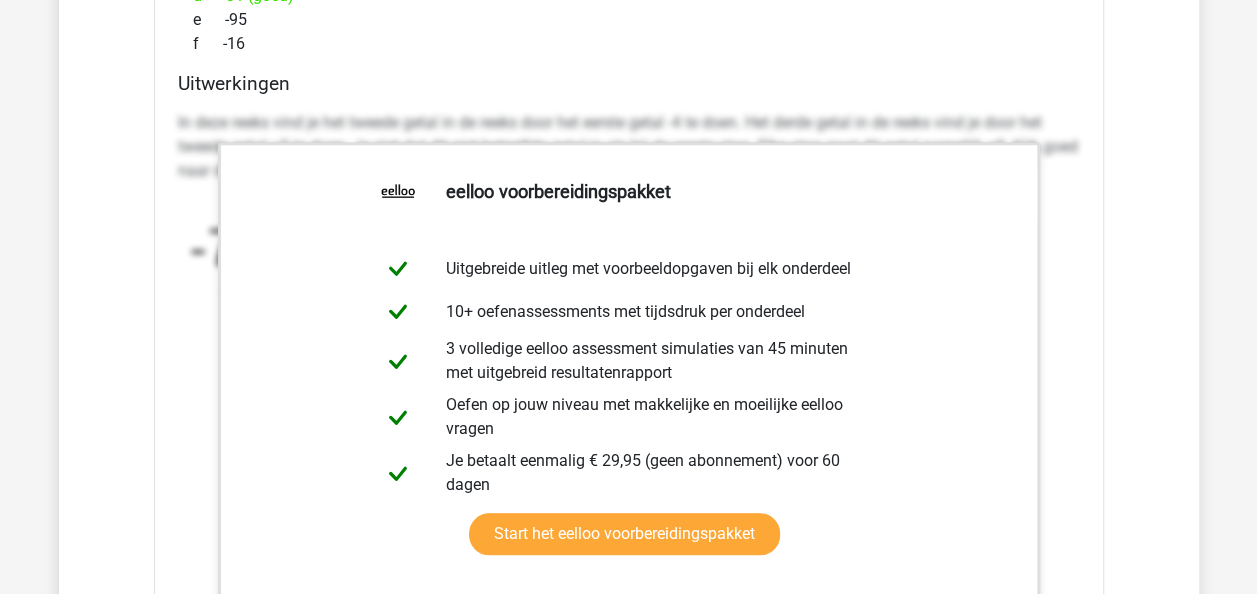
scroll to position [4395, 0]
